Goal: Check status: Check status

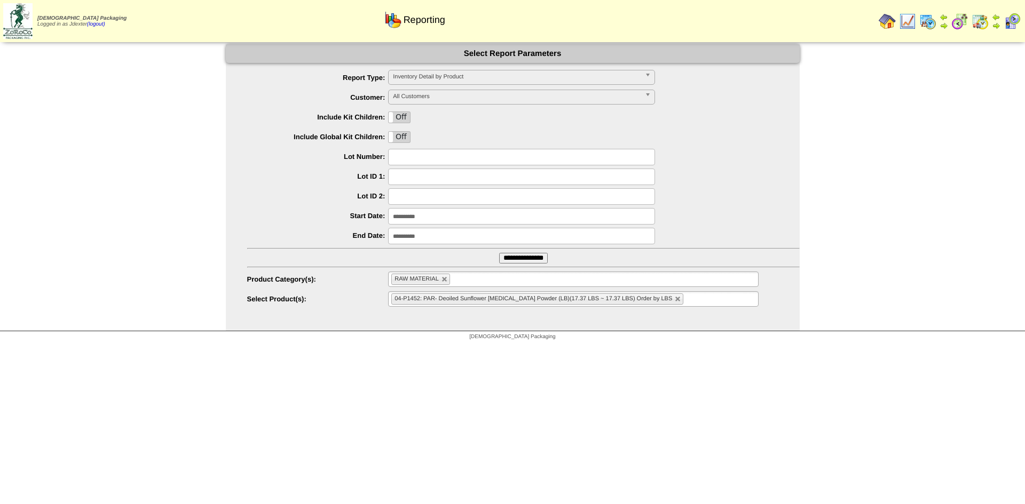
click at [884, 23] on img at bounding box center [887, 21] width 17 height 17
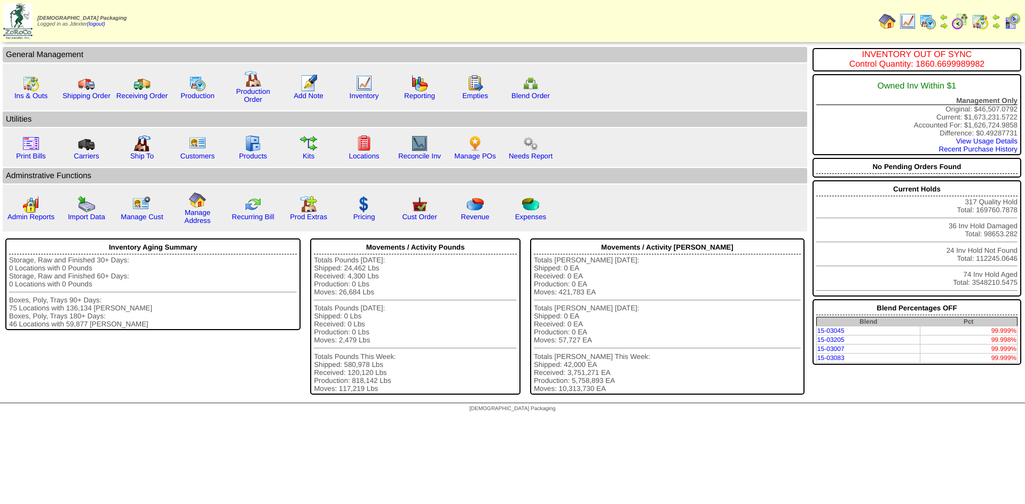
click at [997, 23] on img at bounding box center [996, 25] width 9 height 9
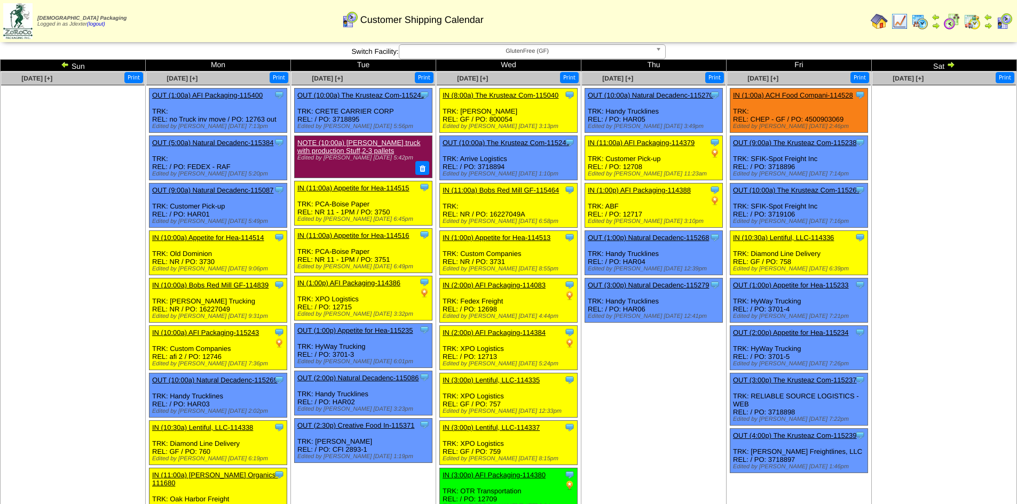
click at [657, 49] on b at bounding box center [661, 52] width 10 height 14
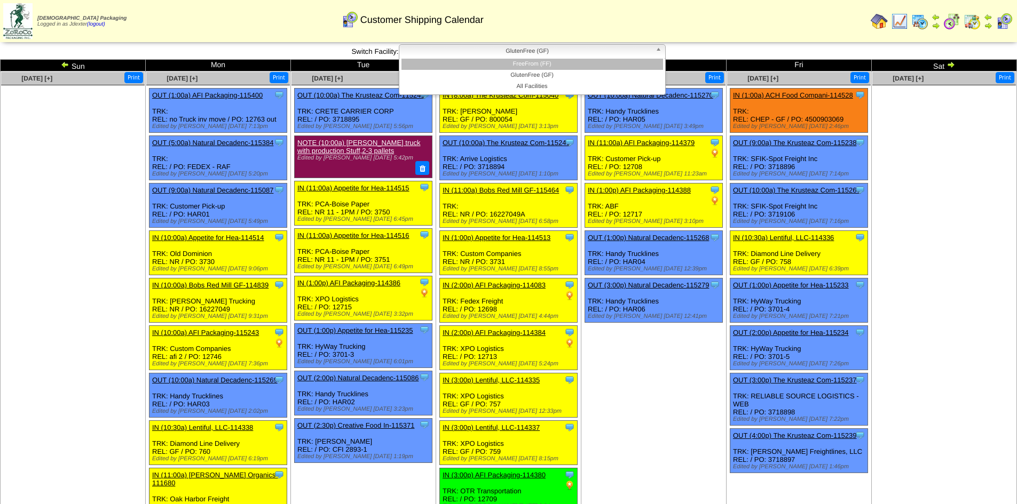
click at [580, 66] on li "FreeFrom (FF)" at bounding box center [532, 64] width 262 height 11
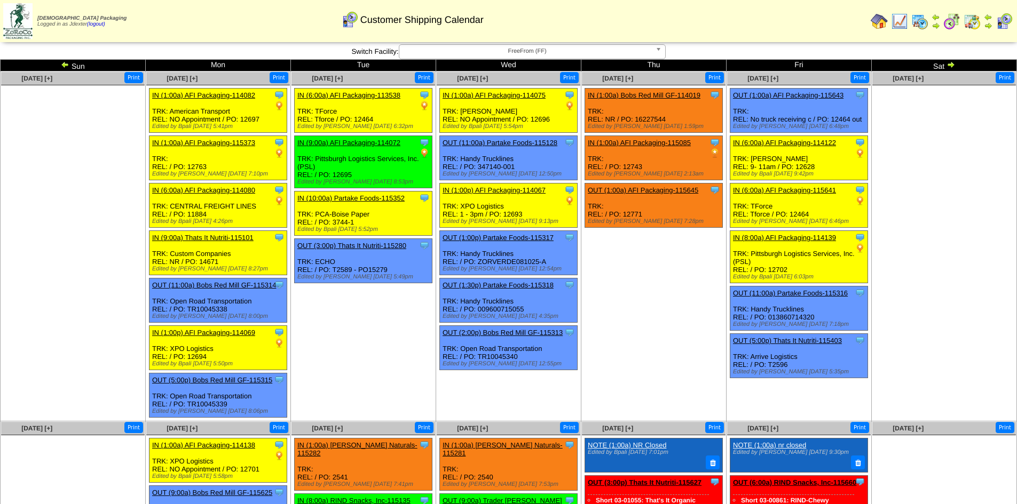
click at [654, 50] on link "FreeFrom (FF)" at bounding box center [532, 51] width 267 height 15
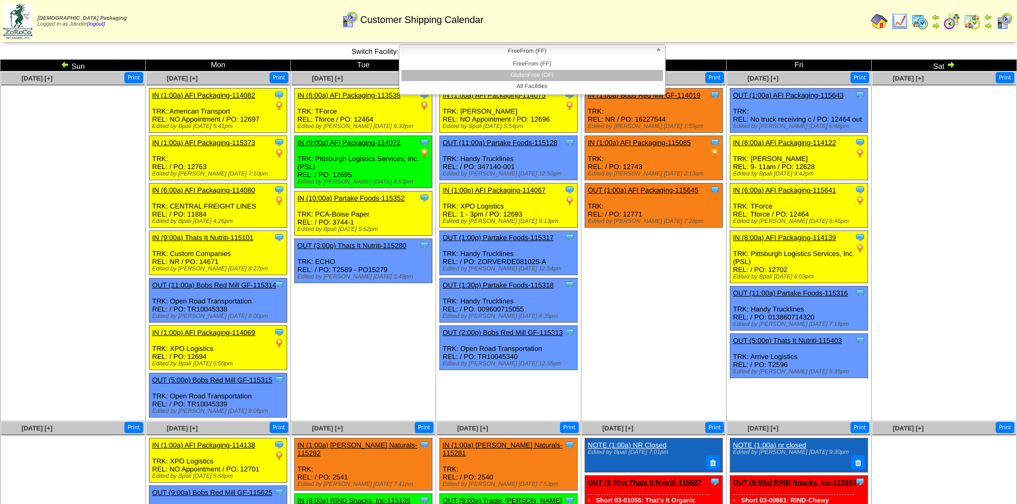
click at [563, 71] on li "GlutenFree (GF)" at bounding box center [532, 75] width 262 height 11
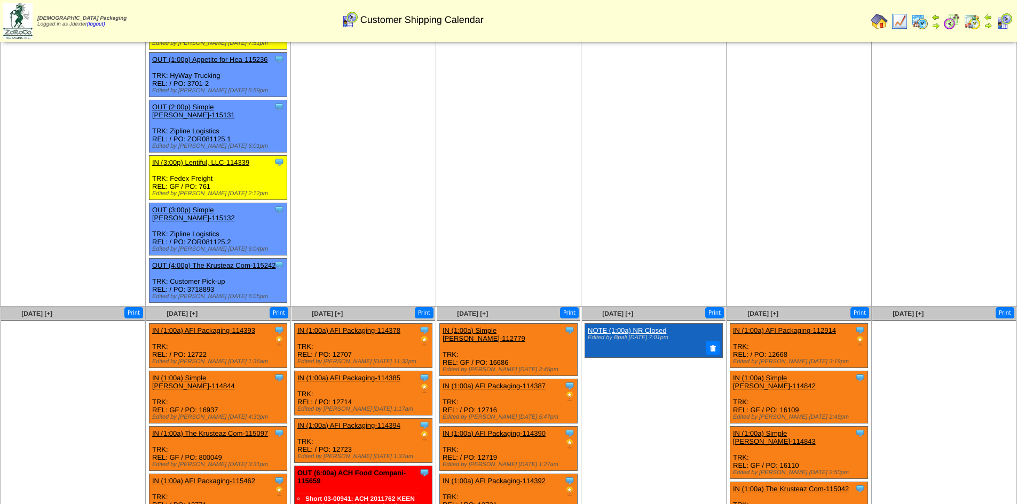
scroll to position [641, 0]
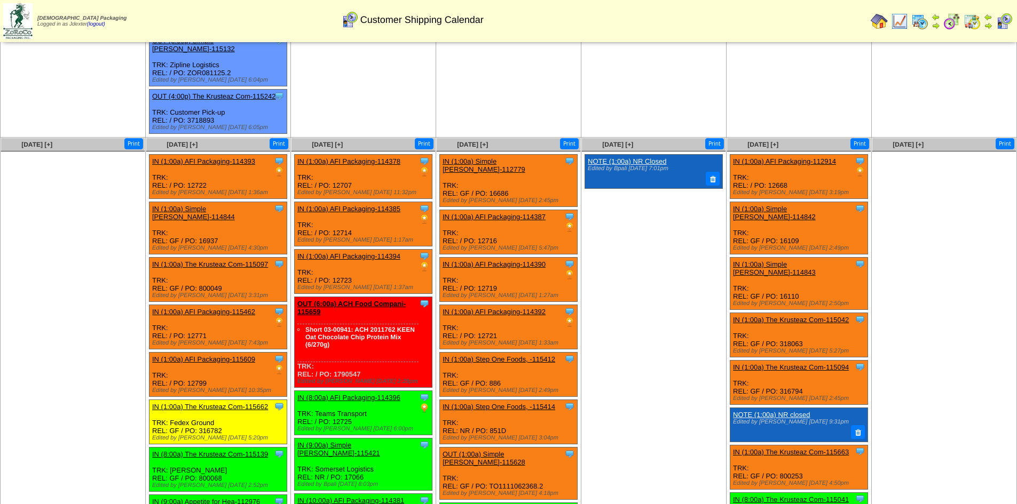
click at [206, 308] on link "IN (1:00a) AFI Packaging-115462" at bounding box center [203, 312] width 103 height 8
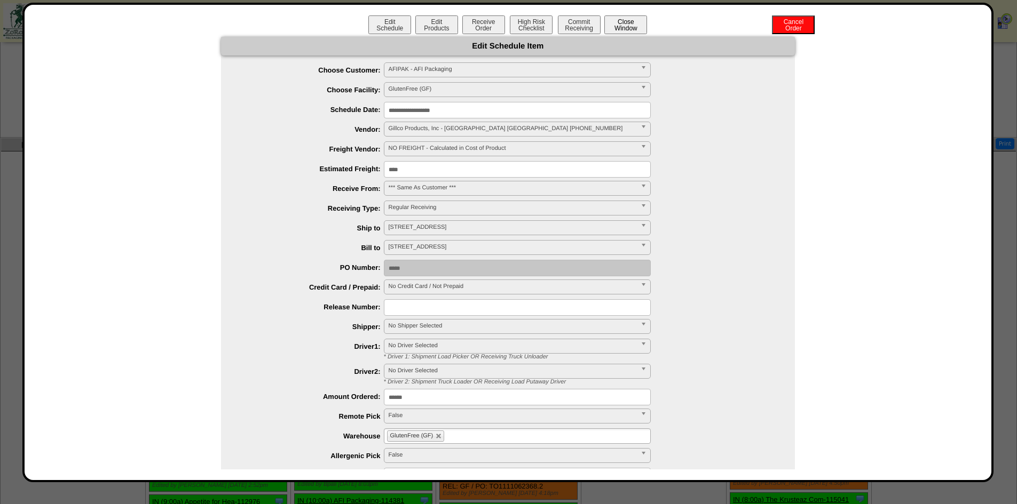
click at [622, 21] on button "Close Window" at bounding box center [625, 24] width 43 height 19
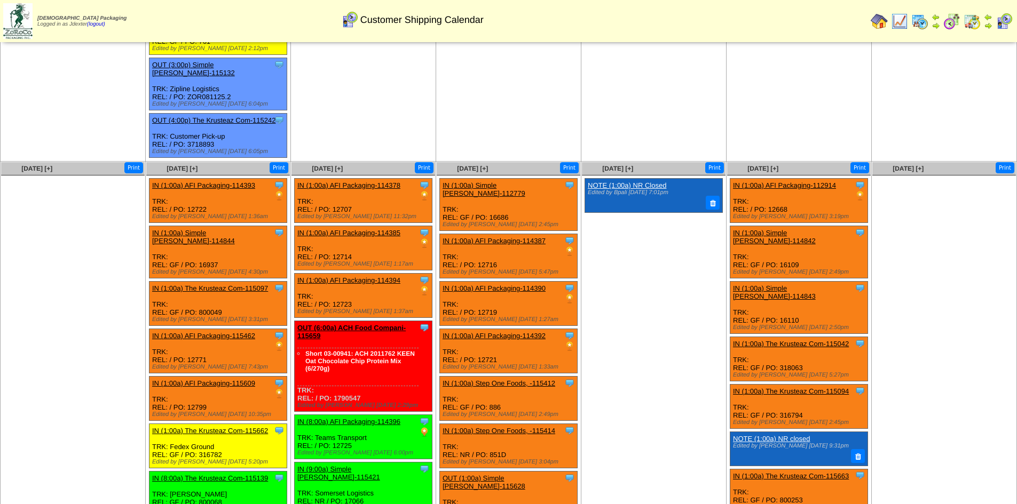
scroll to position [641, 0]
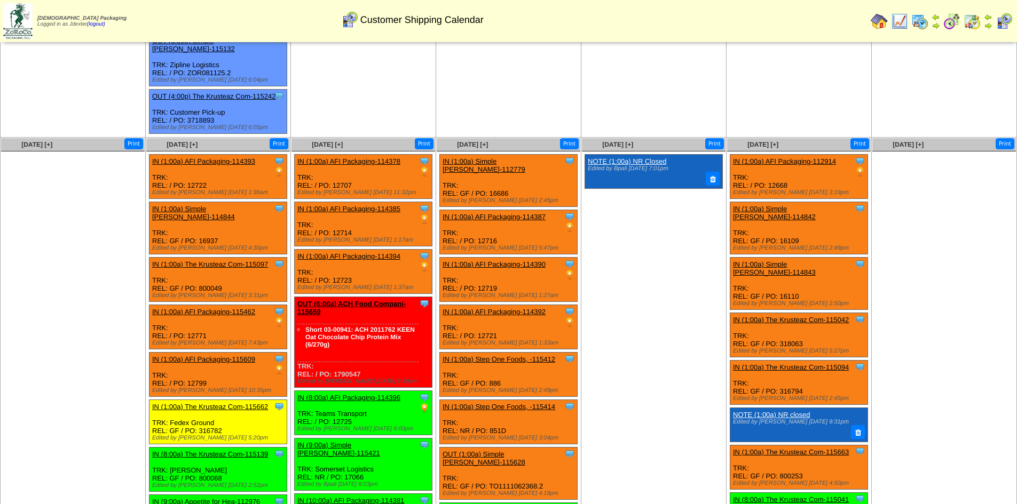
click at [228, 356] on link "IN (1:00a) AFI Packaging-115609" at bounding box center [203, 360] width 103 height 8
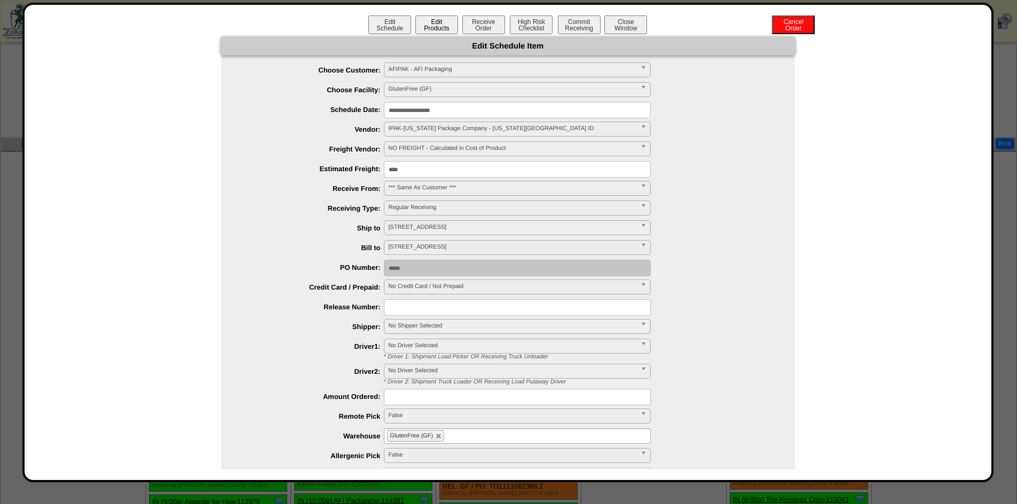
click at [430, 27] on button "Edit Products" at bounding box center [436, 24] width 43 height 19
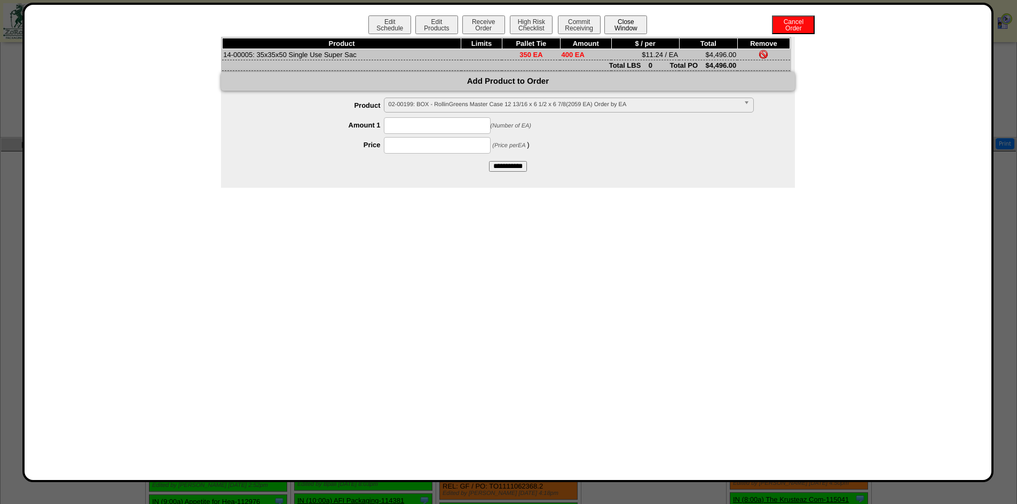
click at [632, 24] on button "Close Window" at bounding box center [625, 24] width 43 height 19
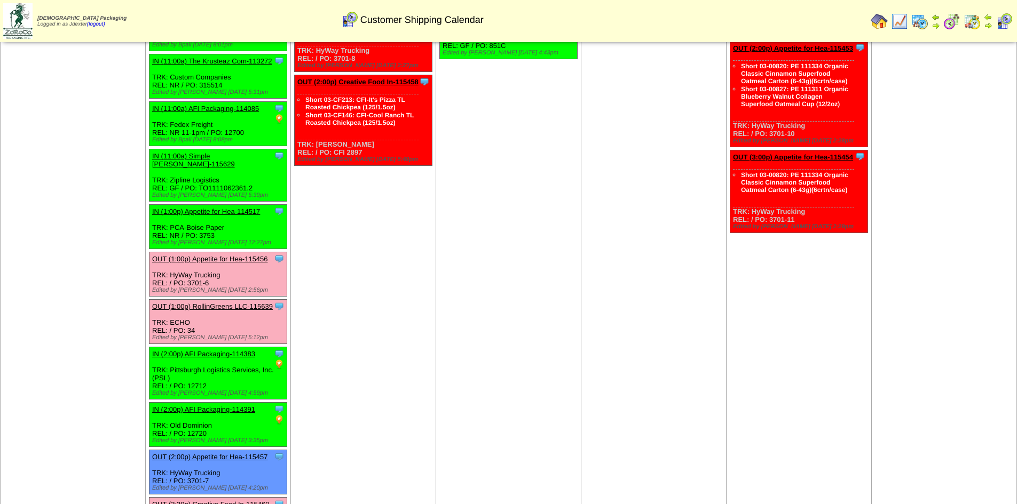
scroll to position [1383, 0]
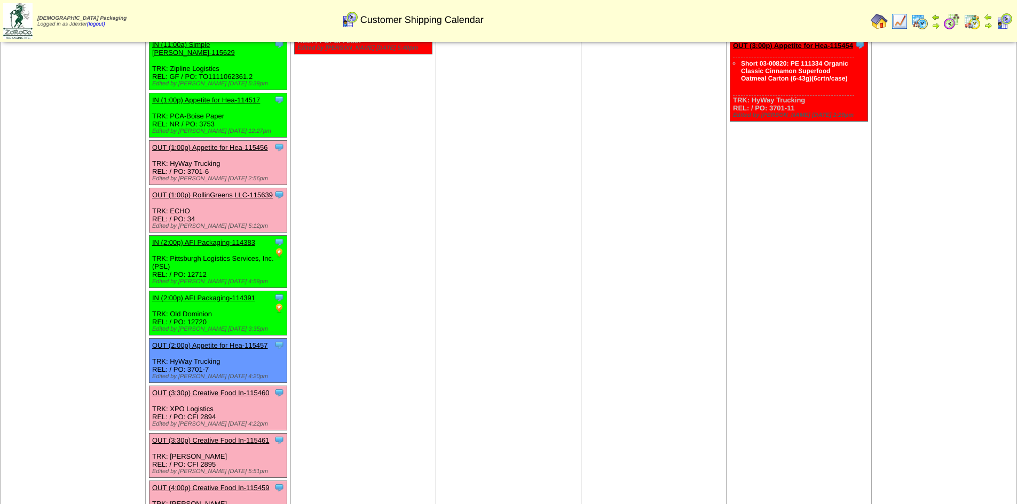
click at [879, 25] on img at bounding box center [879, 21] width 17 height 17
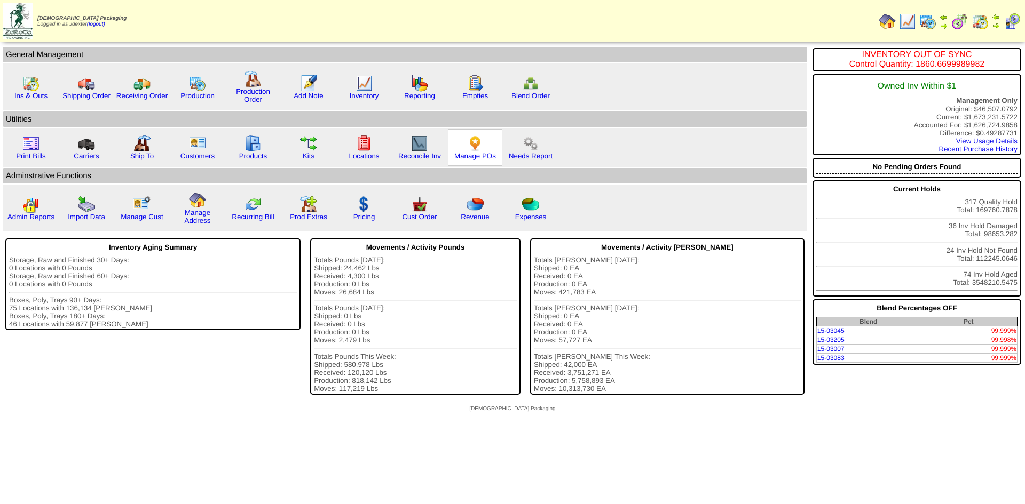
click at [467, 161] on div "Manage POs" at bounding box center [475, 147] width 54 height 37
click at [478, 157] on link "Manage POs" at bounding box center [475, 156] width 42 height 8
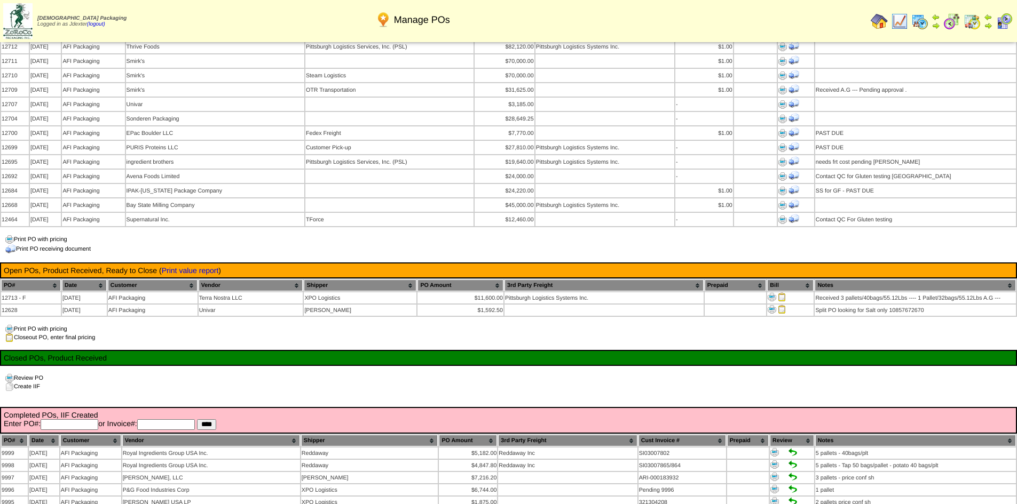
scroll to position [1174, 0]
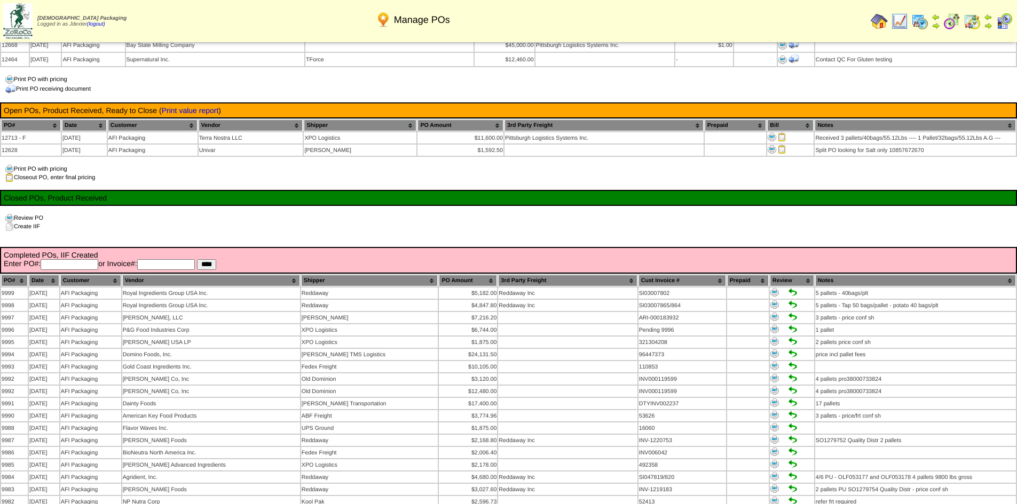
click at [80, 259] on input "text" at bounding box center [70, 264] width 58 height 11
type input "*****"
click at [197, 259] on input "****" at bounding box center [206, 264] width 19 height 11
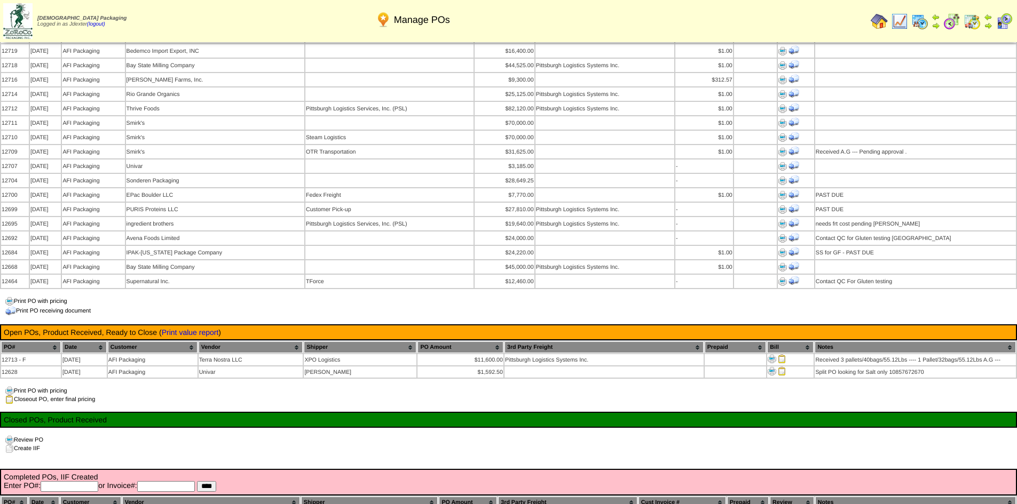
scroll to position [1068, 0]
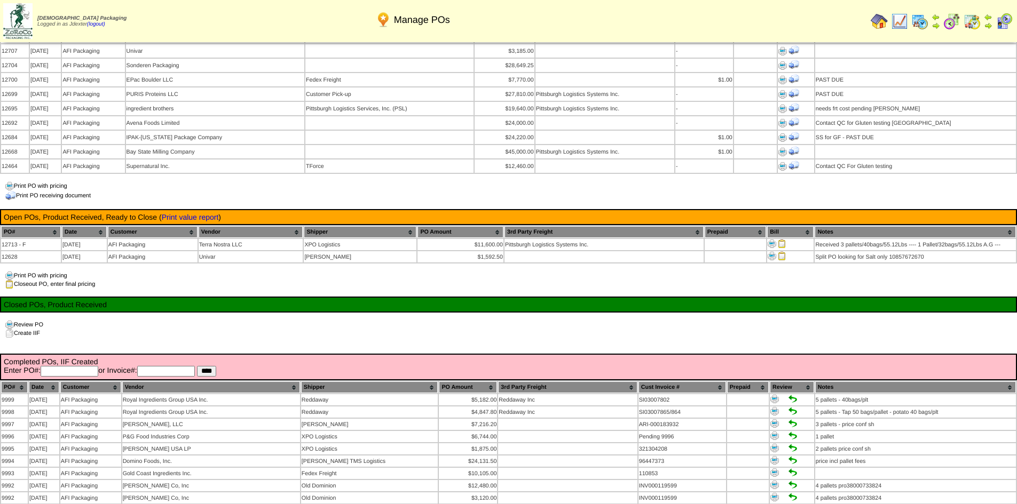
click at [68, 366] on input "text" at bounding box center [70, 371] width 58 height 11
type input "*****"
click at [197, 366] on input "****" at bounding box center [206, 371] width 19 height 11
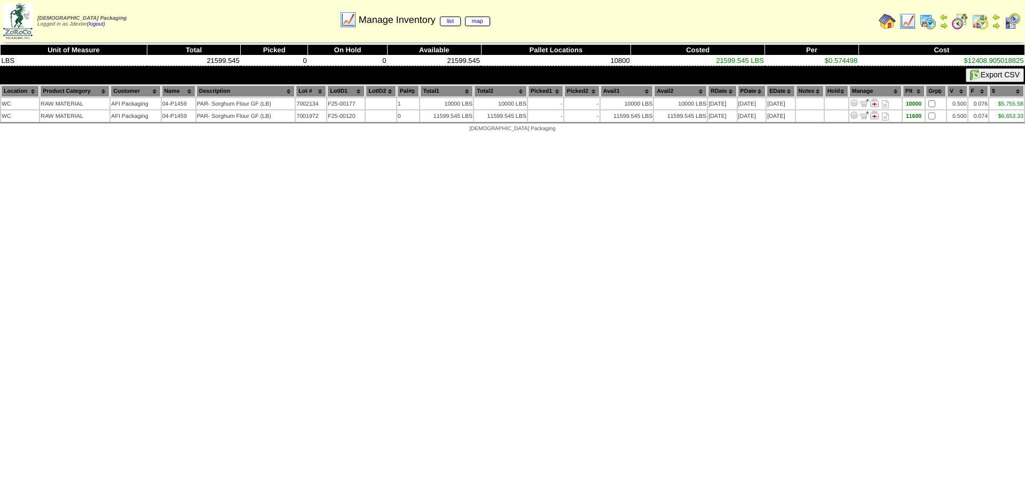
drag, startPoint x: 85, startPoint y: 238, endPoint x: 84, endPoint y: 226, distance: 11.9
click at [85, 138] on html "[DEMOGRAPHIC_DATA] Packaging Logged in as Jdexter (logout) Print All" at bounding box center [512, 69] width 1025 height 138
click at [615, 138] on html "[DEMOGRAPHIC_DATA] Packaging Logged in as Jdexter (logout) Print All" at bounding box center [512, 69] width 1025 height 138
click at [885, 21] on img at bounding box center [887, 21] width 17 height 17
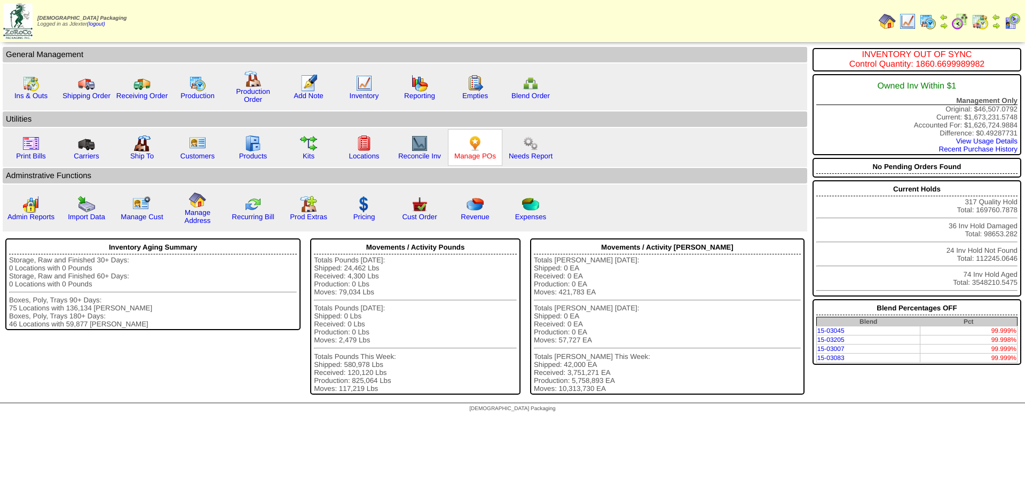
click at [481, 154] on link "Manage POs" at bounding box center [475, 156] width 42 height 8
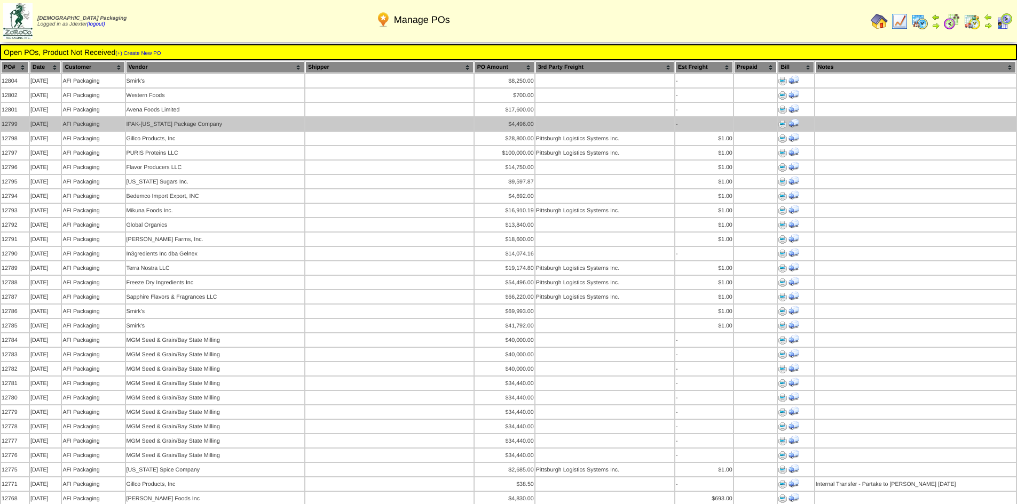
click at [782, 122] on img at bounding box center [782, 124] width 9 height 9
